Goal: Transaction & Acquisition: Subscribe to service/newsletter

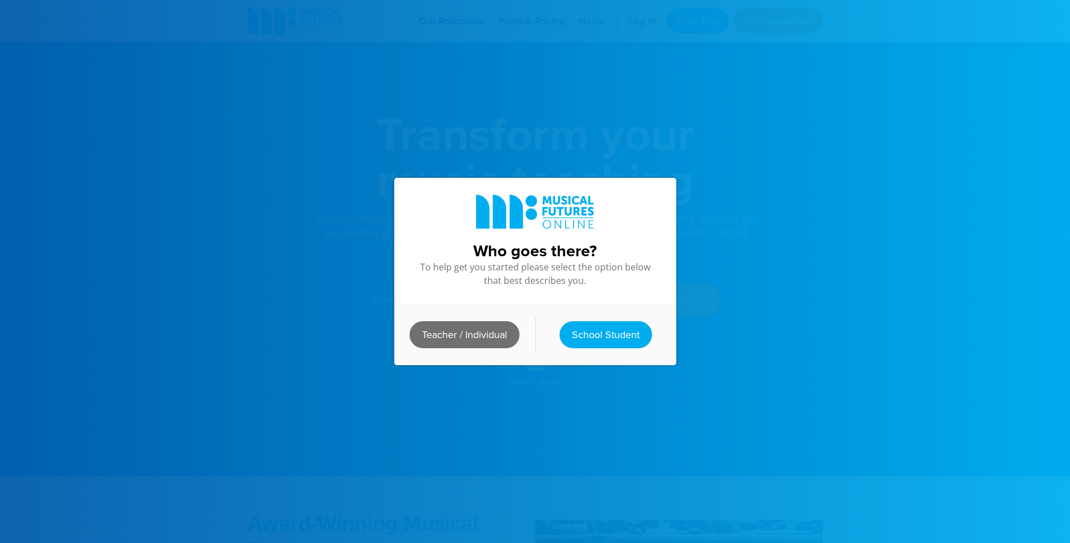
click at [487, 334] on link "Teacher / Individual" at bounding box center [465, 334] width 110 height 27
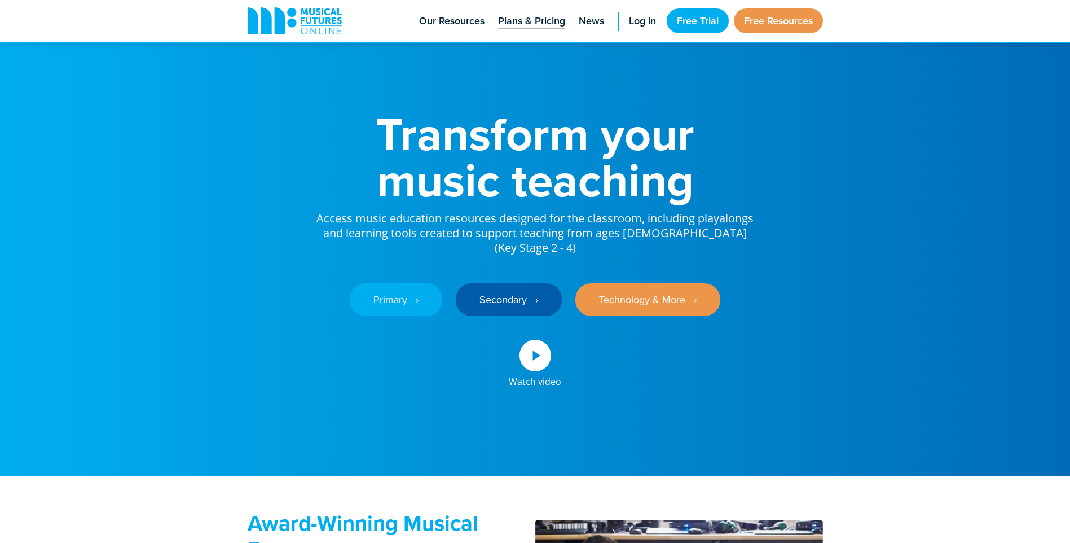
click at [515, 24] on span "Plans & Pricing" at bounding box center [531, 21] width 67 height 15
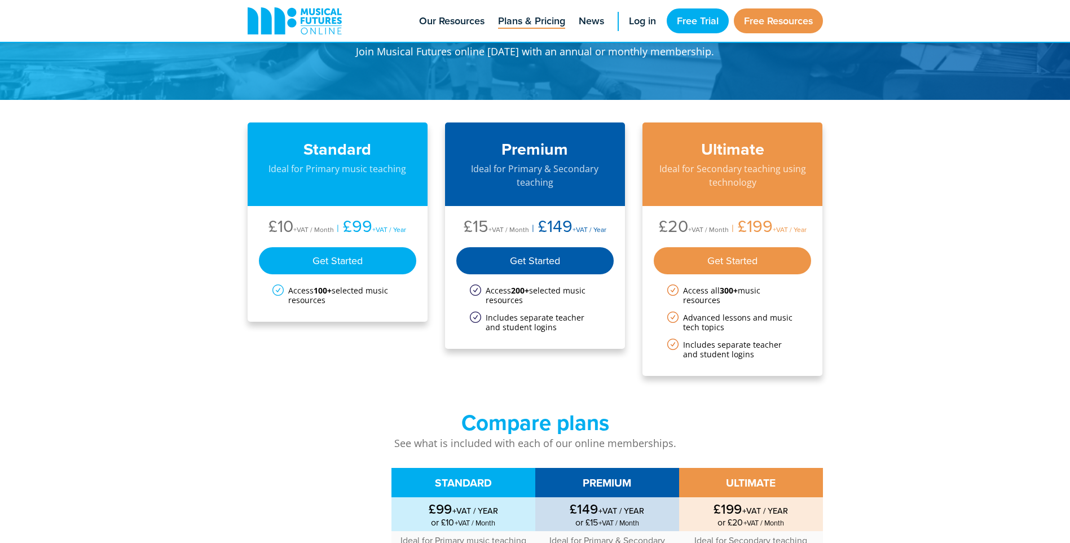
scroll to position [56, 0]
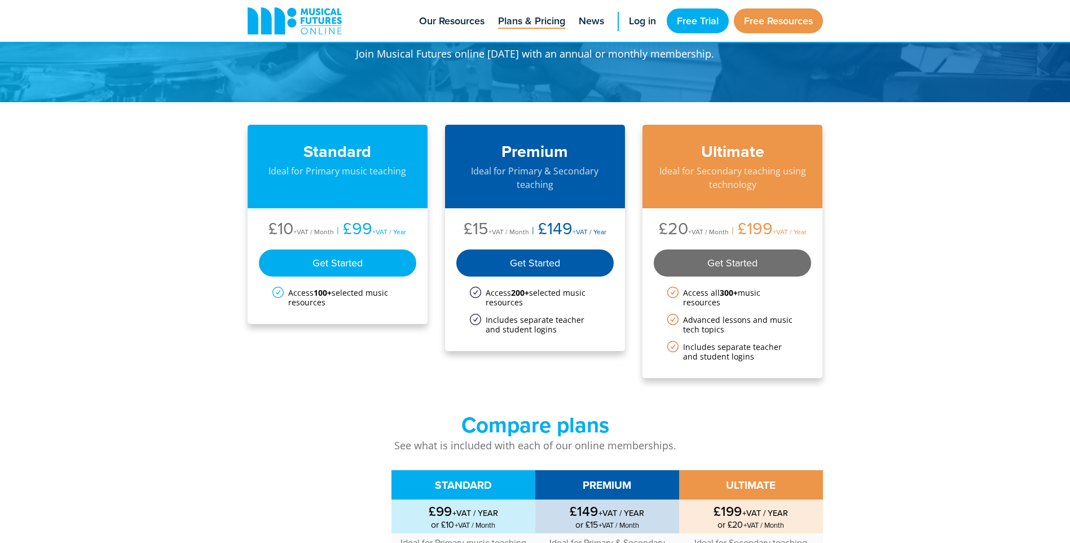
click at [734, 258] on div "Get Started" at bounding box center [733, 262] width 158 height 27
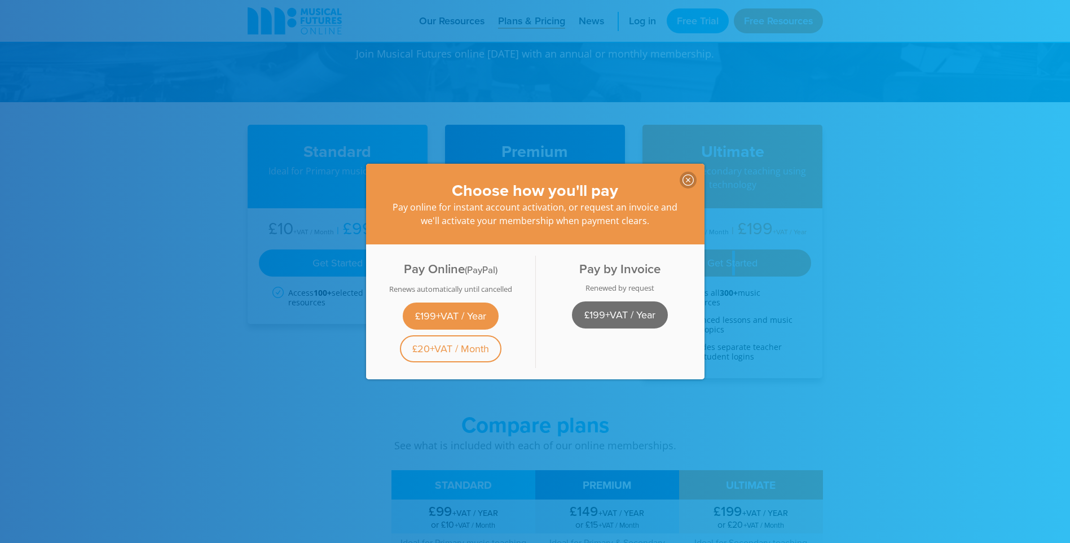
click at [620, 302] on link "£199+VAT / Year" at bounding box center [620, 314] width 96 height 27
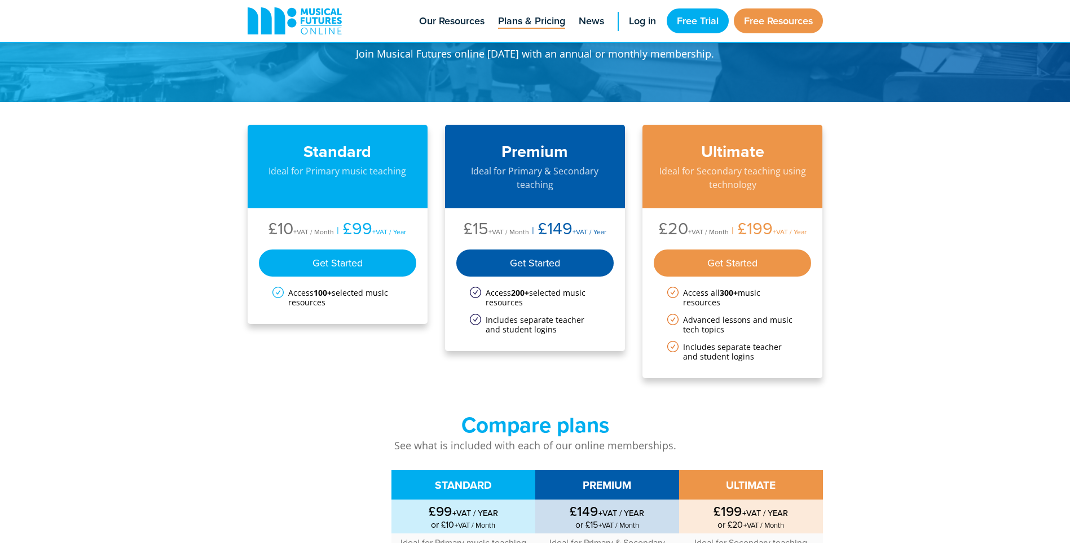
scroll to position [56, 0]
